Goal: Submit feedback/report problem

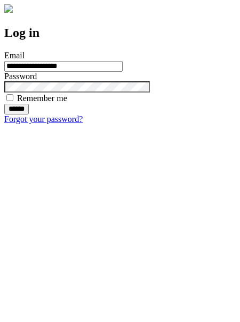
click at [29, 114] on input "******" at bounding box center [16, 109] width 25 height 11
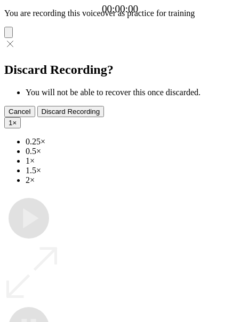
type input "**********"
